Goal: Transaction & Acquisition: Obtain resource

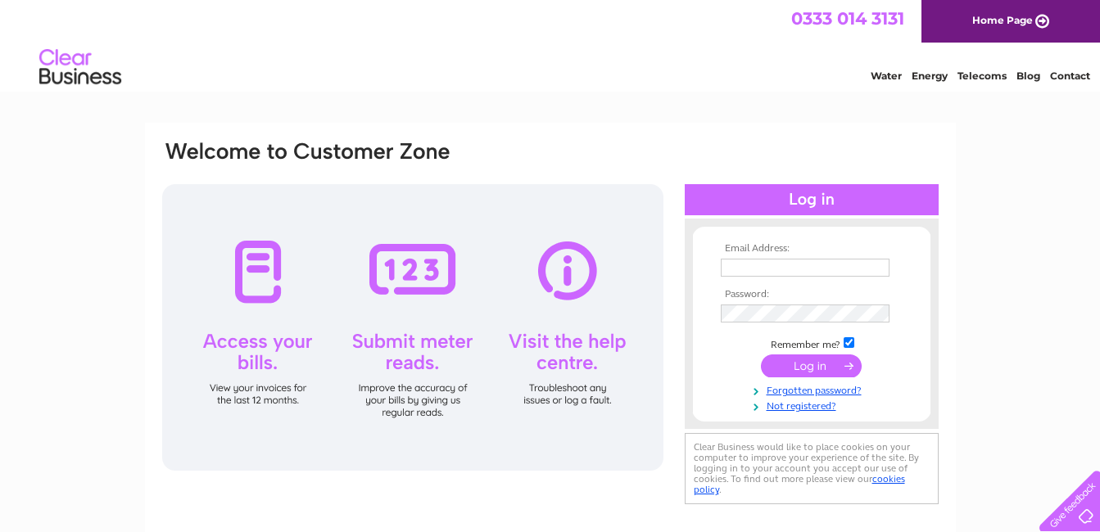
type input "stevenjones650@gmail.com"
click at [818, 361] on input "submit" at bounding box center [811, 366] width 101 height 23
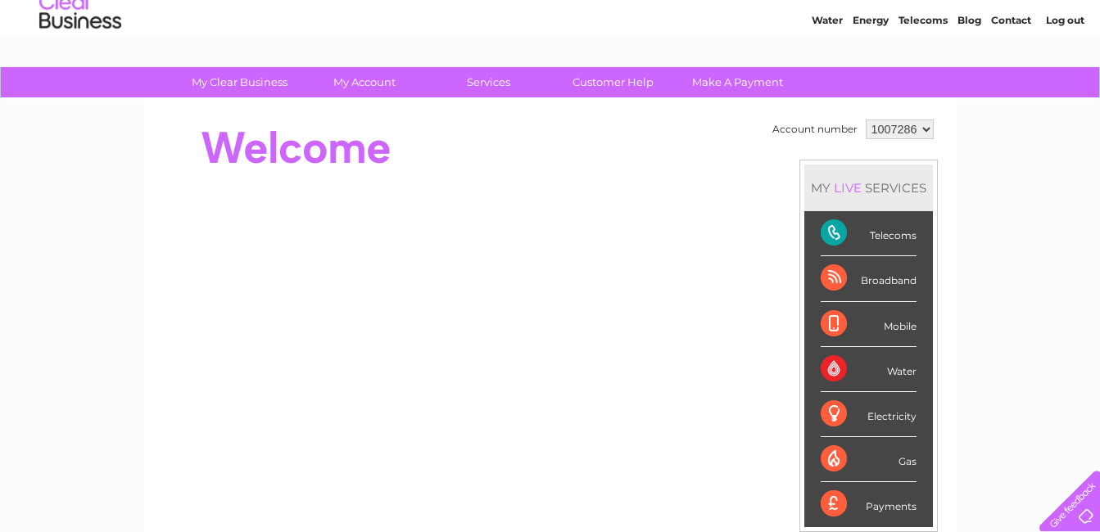
scroll to position [42, 0]
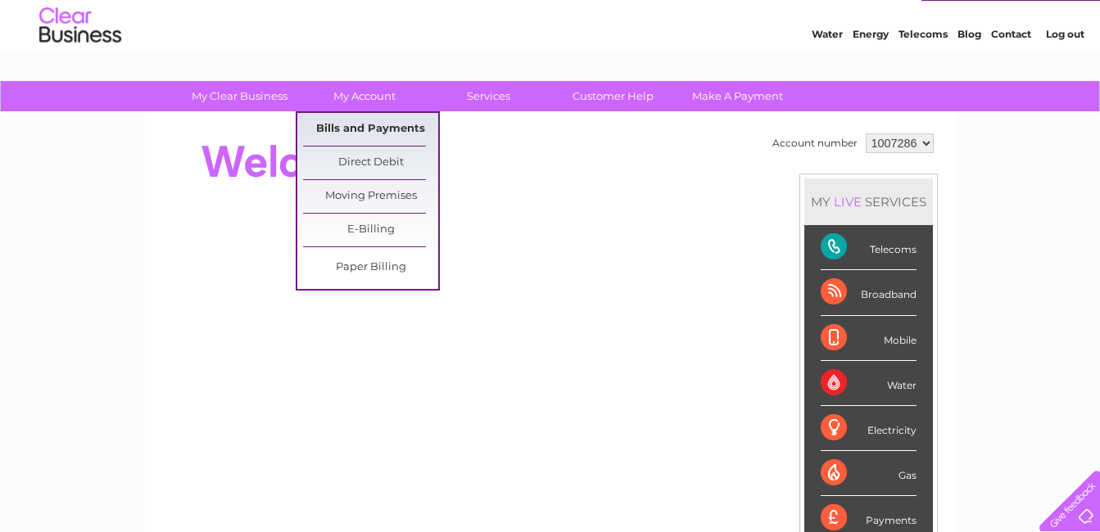
click at [363, 130] on link "Bills and Payments" at bounding box center [370, 129] width 135 height 33
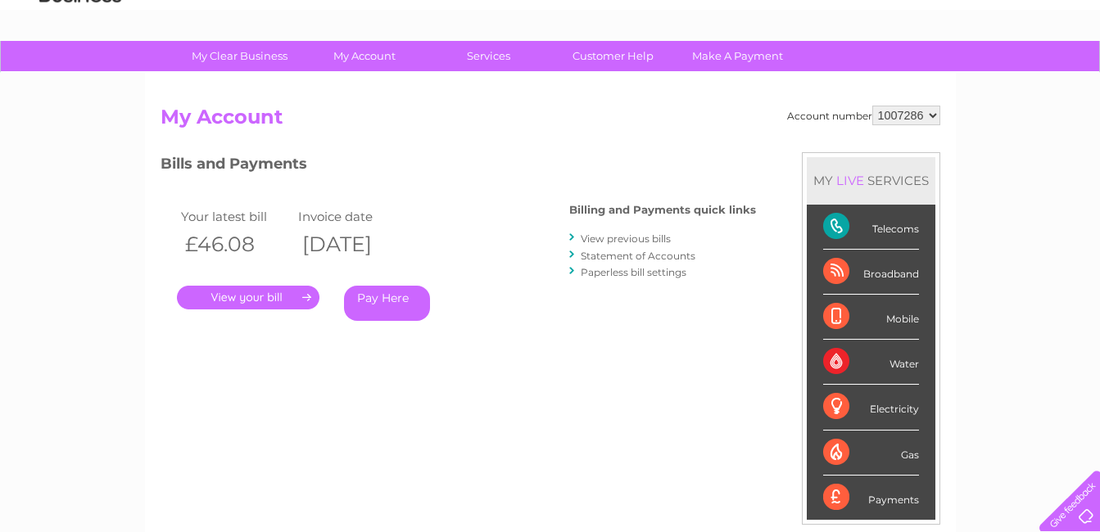
scroll to position [84, 0]
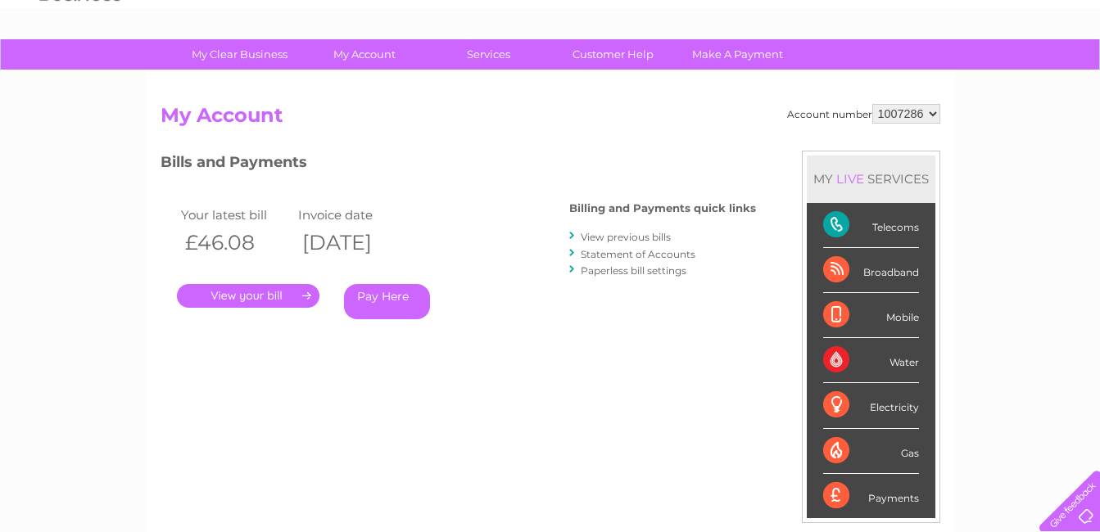
click at [603, 233] on link "View previous bills" at bounding box center [626, 237] width 90 height 12
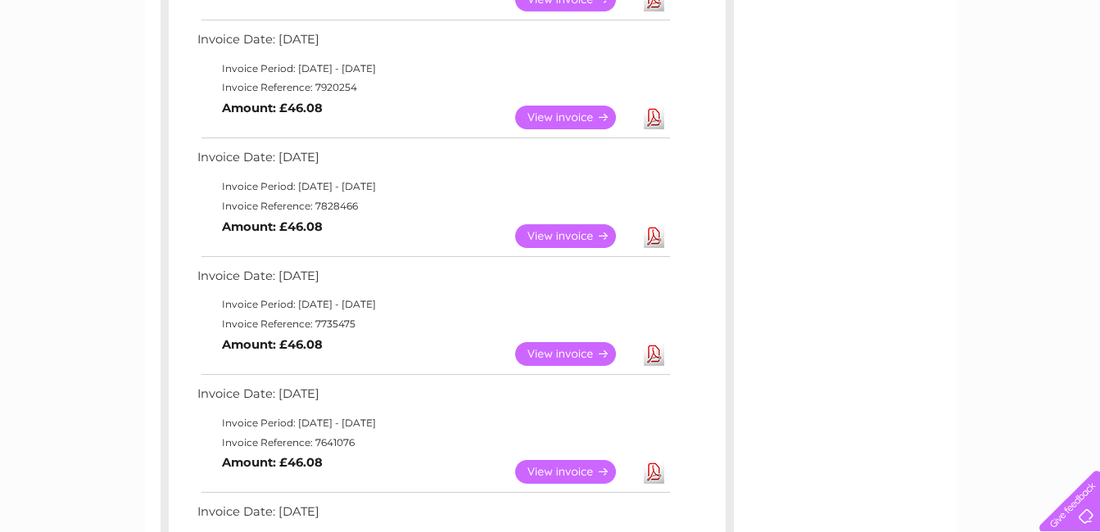
scroll to position [405, 0]
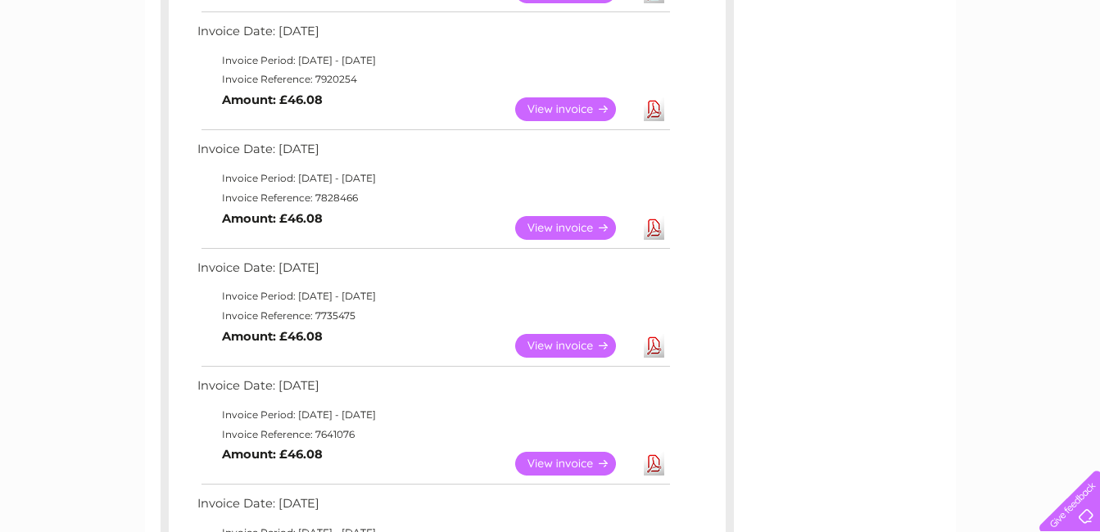
click at [560, 341] on link "View" at bounding box center [575, 346] width 120 height 24
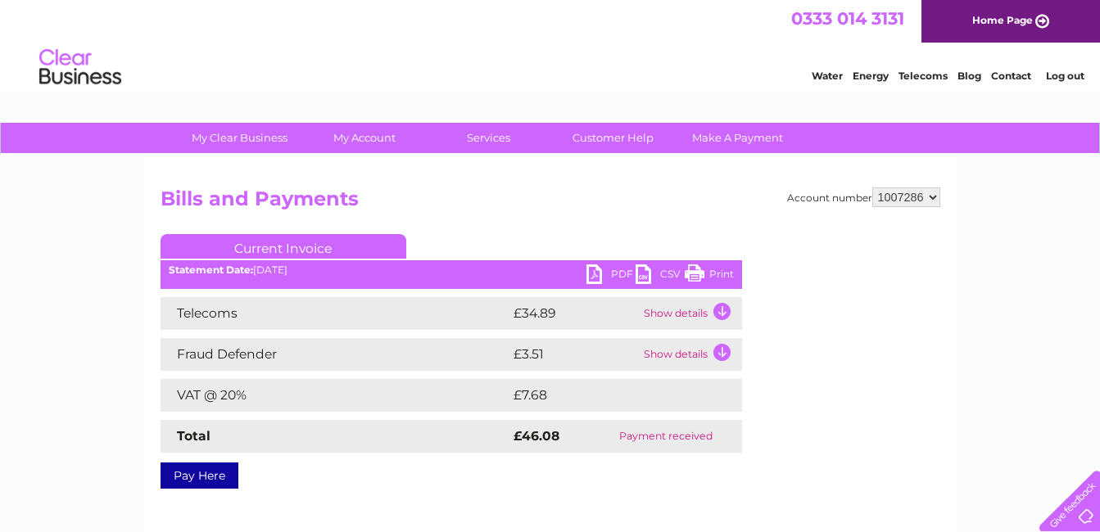
click at [696, 276] on link "Print" at bounding box center [709, 276] width 49 height 24
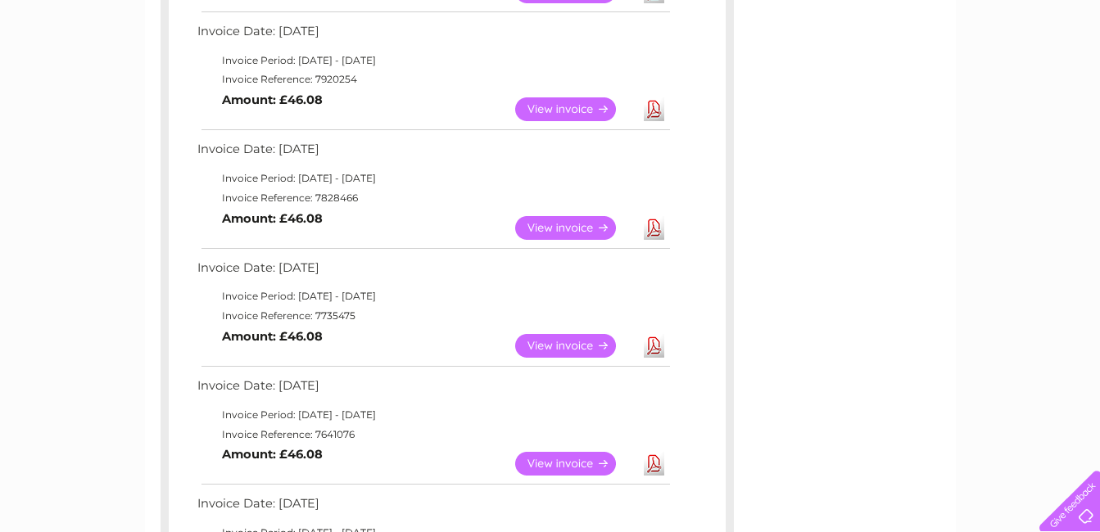
click at [572, 227] on link "View" at bounding box center [575, 228] width 120 height 24
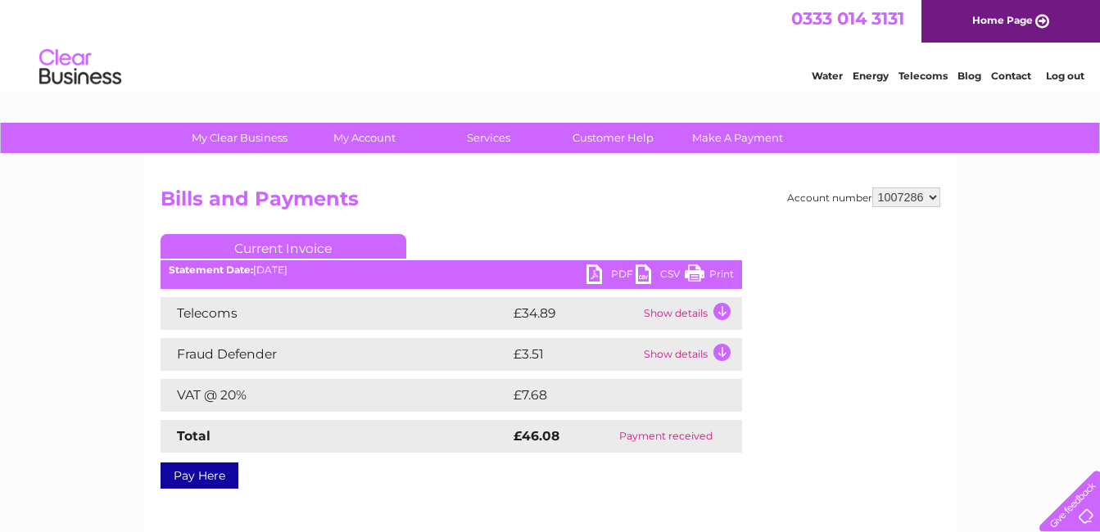
click at [699, 273] on link "Print" at bounding box center [709, 276] width 49 height 24
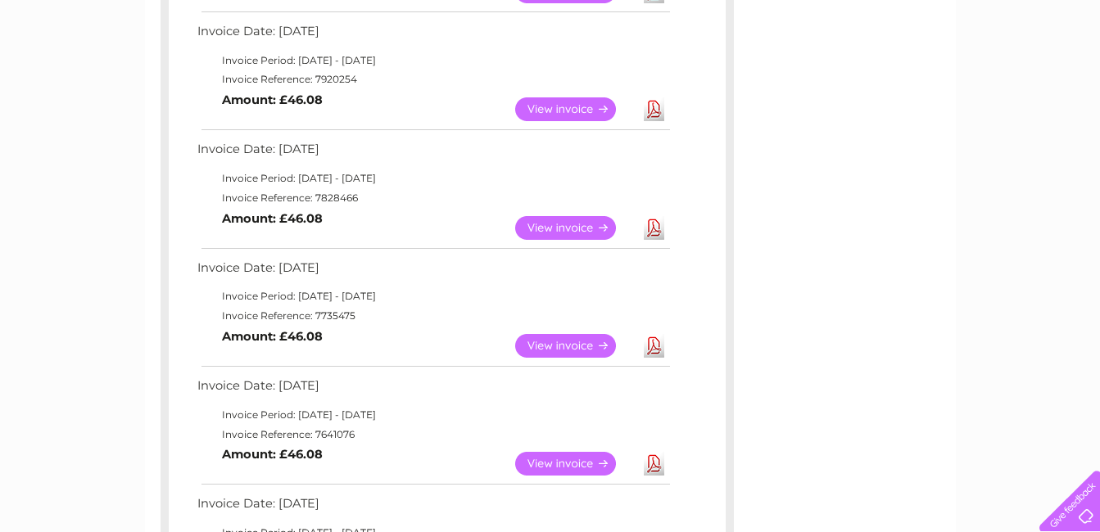
click at [561, 106] on link "View" at bounding box center [575, 109] width 120 height 24
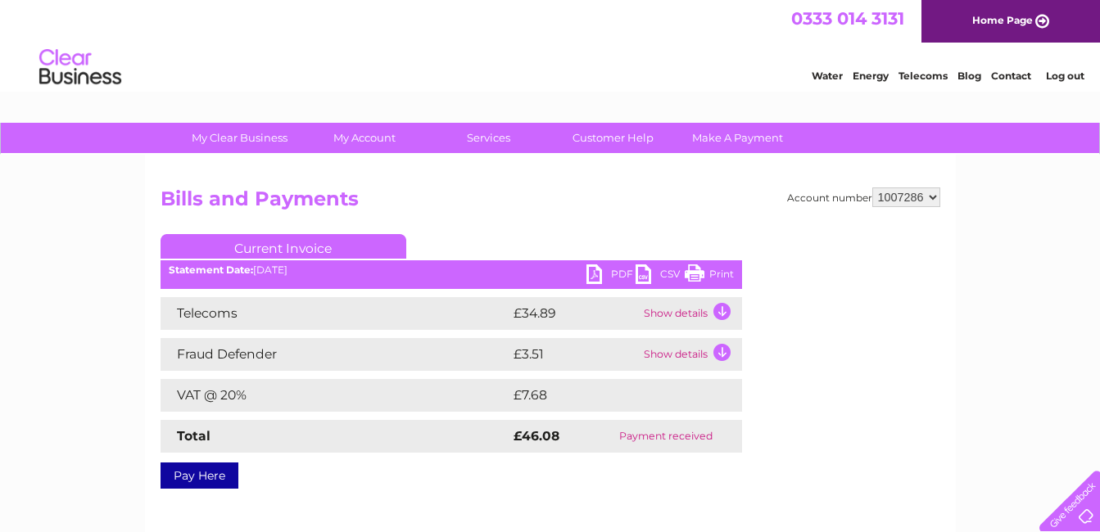
click at [703, 273] on link "Print" at bounding box center [709, 276] width 49 height 24
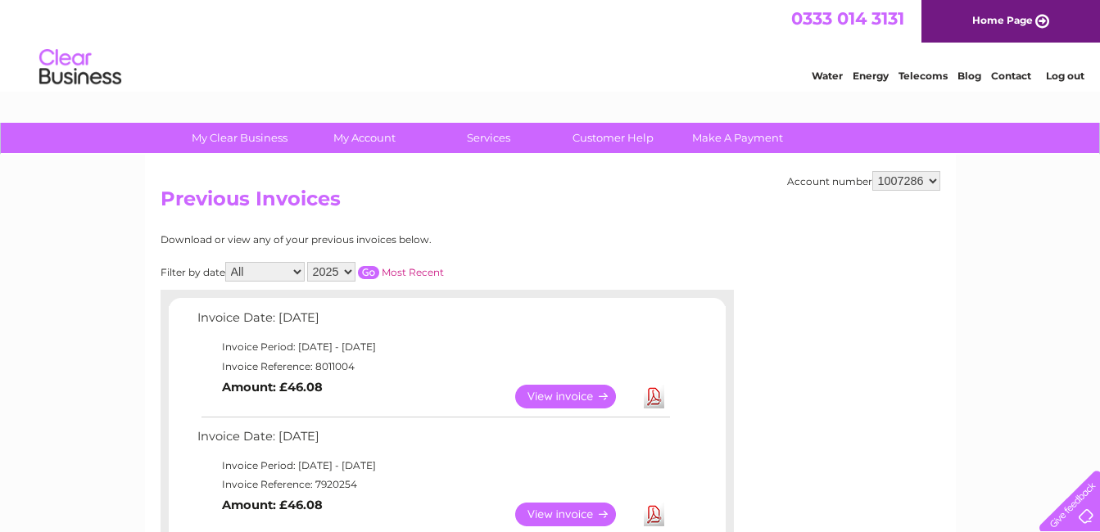
click at [1071, 78] on link "Log out" at bounding box center [1065, 76] width 38 height 12
click at [1065, 76] on link "Log out" at bounding box center [1065, 76] width 38 height 12
